Goal: Information Seeking & Learning: Learn about a topic

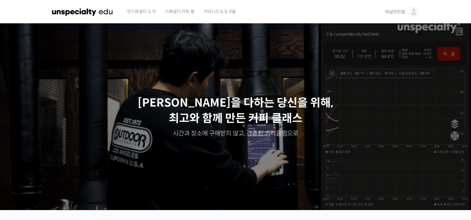
click at [393, 12] on span "미남의전설" at bounding box center [395, 12] width 20 height 6
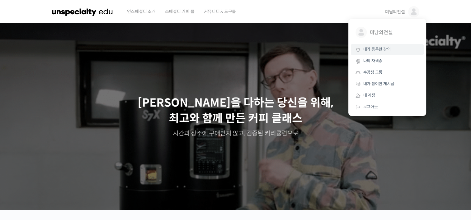
click at [382, 50] on span "내가 등록한 강의" at bounding box center [376, 49] width 27 height 5
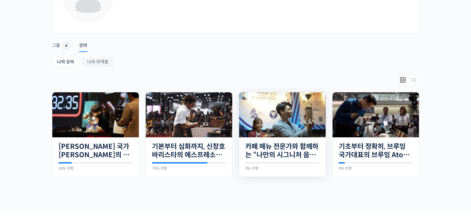
scroll to position [93, 0]
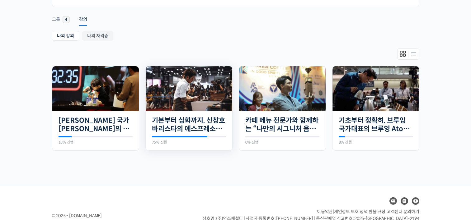
click at [205, 90] on img at bounding box center [189, 88] width 87 height 45
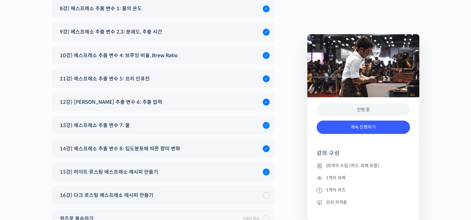
scroll to position [3496, 0]
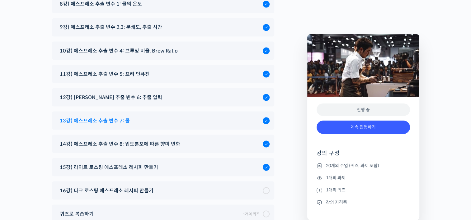
click at [94, 116] on span "13강) 에스프레소 추출 변수 7: 물" at bounding box center [95, 120] width 70 height 8
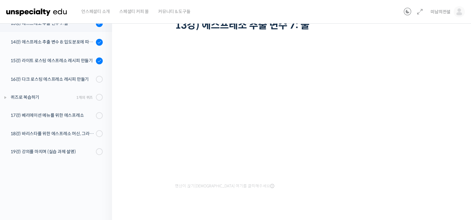
scroll to position [61, 0]
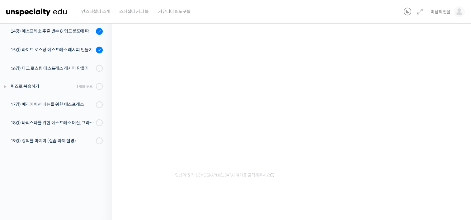
click at [318, 208] on div "기본부터 심화까지, 신창호 바리스타의 에스프레소 AtoZ 13강) 에스프레소 추출 변수 7: 물 완료함 수업 13 / 20 완료함 ← 이전 다…" at bounding box center [293, 94] width 300 height 254
click at [128, 199] on div "기본부터 심화까지, 신창호 바리스타의 에스프레소 AtoZ 13강) 에스프레소 추출 변수 7: 물 완료함 수업 13 / 20 완료함 ← 이전 다…" at bounding box center [293, 89] width 362 height 264
